Goal: Task Accomplishment & Management: Manage account settings

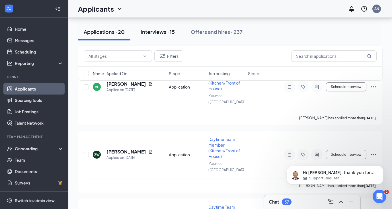
click at [170, 33] on div "Interviews · 15" at bounding box center [158, 31] width 34 height 7
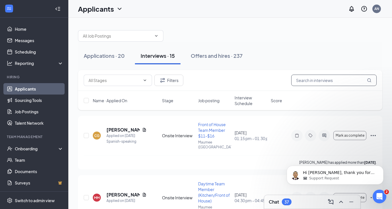
click at [304, 79] on input "text" at bounding box center [333, 80] width 85 height 11
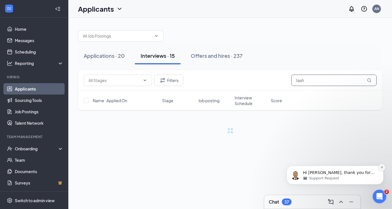
type input "tash"
click at [382, 167] on icon "Dismiss notification" at bounding box center [381, 167] width 3 height 3
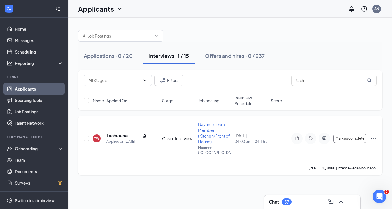
click at [372, 135] on icon "Ellipses" at bounding box center [373, 138] width 7 height 7
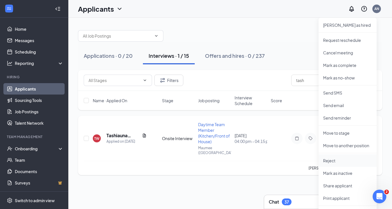
click at [334, 161] on p "Reject" at bounding box center [347, 161] width 49 height 6
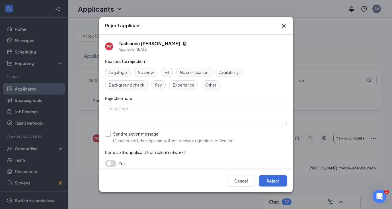
click at [106, 135] on input "Send rejection message If unchecked, the applicant will not receive a rejection…" at bounding box center [170, 137] width 130 height 13
checkbox input "true"
click at [113, 163] on input "search" at bounding box center [194, 163] width 171 height 10
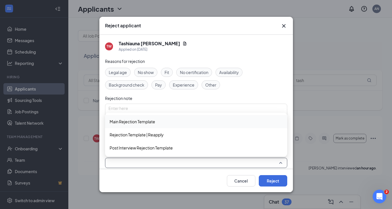
click at [127, 121] on span "Main Rejection Template" at bounding box center [133, 121] width 46 height 6
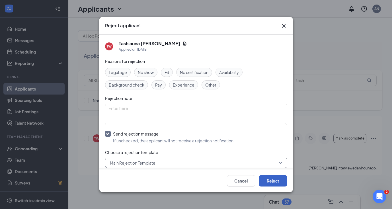
click at [278, 181] on button "Reject" at bounding box center [273, 180] width 28 height 11
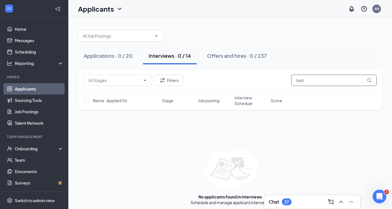
click at [340, 77] on input "tash" at bounding box center [333, 80] width 85 height 11
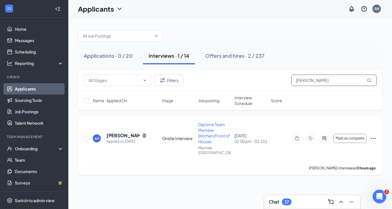
type input "andrew"
click at [371, 137] on icon "Ellipses" at bounding box center [373, 138] width 7 height 7
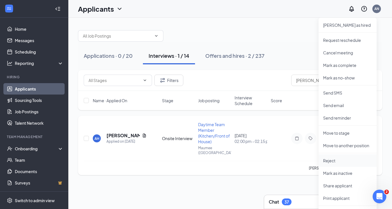
click at [337, 162] on p "Reject" at bounding box center [347, 161] width 49 height 6
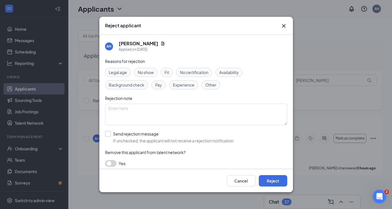
click at [107, 135] on input "Send rejection message If unchecked, the applicant will not receive a rejection…" at bounding box center [170, 137] width 130 height 13
checkbox input "true"
click at [118, 159] on input "search" at bounding box center [194, 163] width 171 height 10
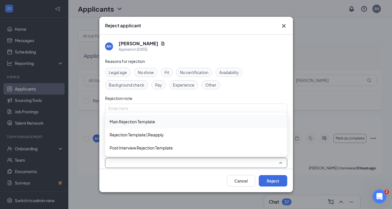
click at [133, 124] on span "Main Rejection Template" at bounding box center [133, 121] width 46 height 6
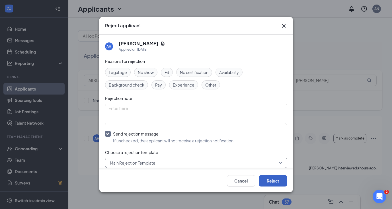
click at [268, 178] on button "Reject" at bounding box center [273, 180] width 28 height 11
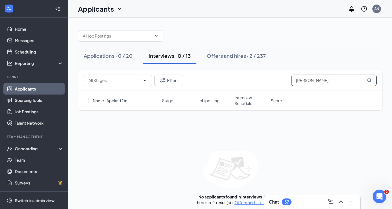
click at [325, 83] on input "andrew" at bounding box center [333, 80] width 85 height 11
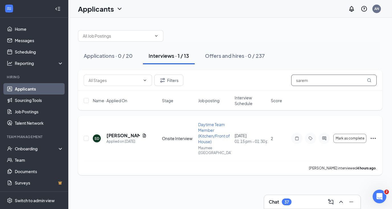
type input "sarem"
click at [373, 135] on icon "Ellipses" at bounding box center [373, 138] width 7 height 7
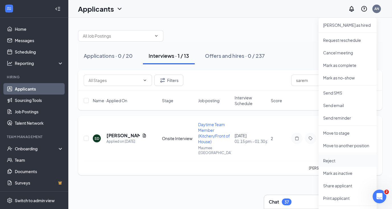
click at [331, 162] on p "Reject" at bounding box center [347, 161] width 49 height 6
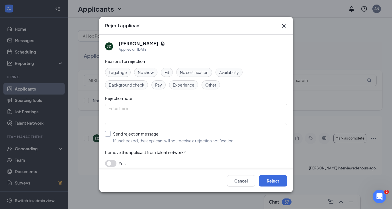
click at [108, 133] on input "Send rejection message If unchecked, the applicant will not receive a rejection…" at bounding box center [170, 137] width 130 height 13
checkbox input "true"
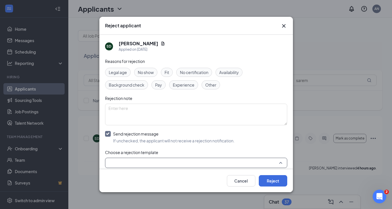
click at [134, 164] on input "search" at bounding box center [194, 163] width 171 height 10
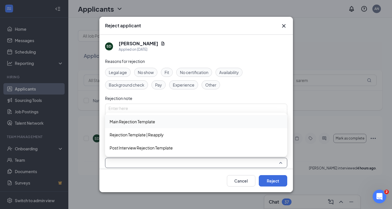
click at [141, 121] on span "Main Rejection Template" at bounding box center [133, 121] width 46 height 6
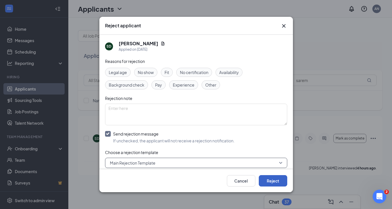
click at [267, 177] on button "Reject" at bounding box center [273, 180] width 28 height 11
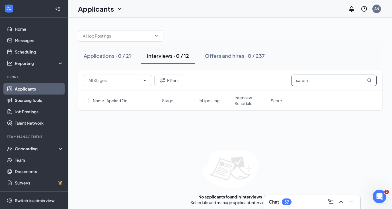
click at [307, 83] on input "sarem" at bounding box center [333, 80] width 85 height 11
